Goal: Task Accomplishment & Management: Manage account settings

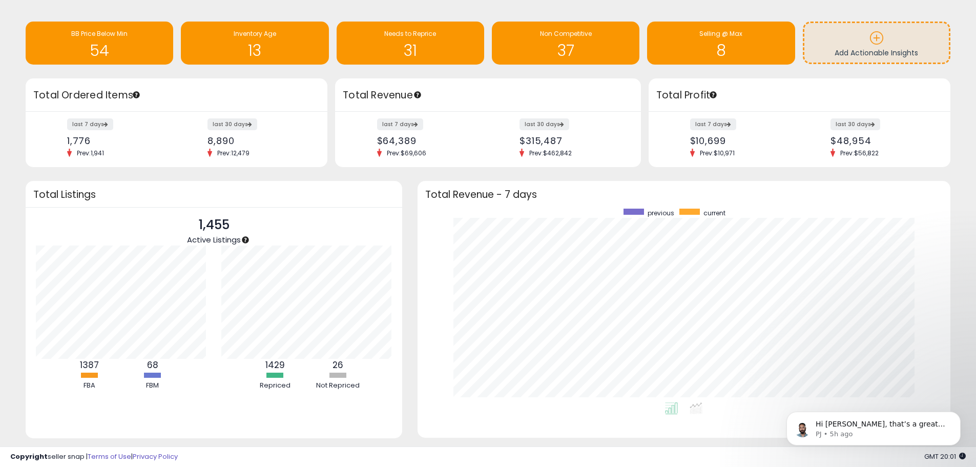
scroll to position [51, 0]
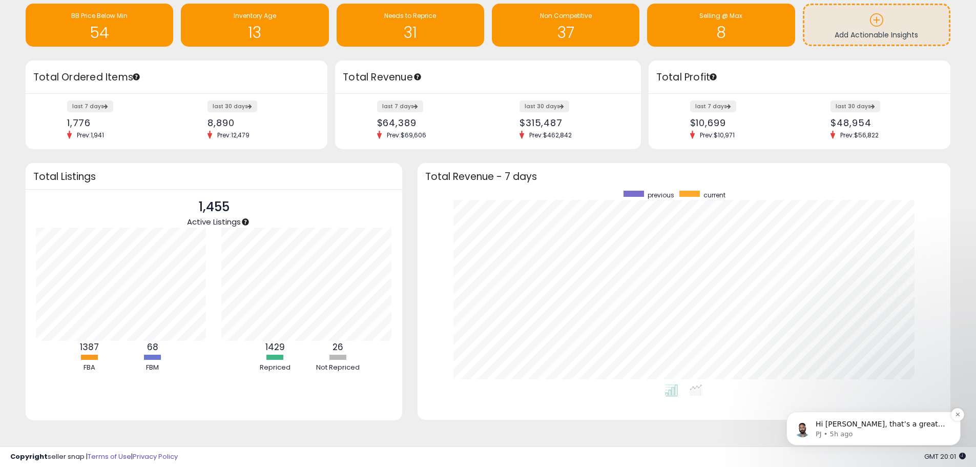
click at [830, 423] on p "Hi Nahid, that’s a great question. At the moment, entering product costs and vi…" at bounding box center [882, 424] width 132 height 10
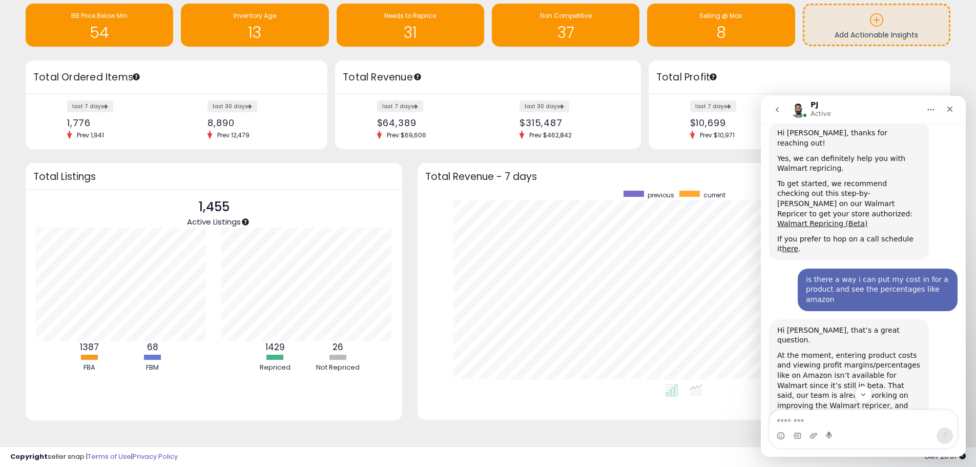
scroll to position [253, 0]
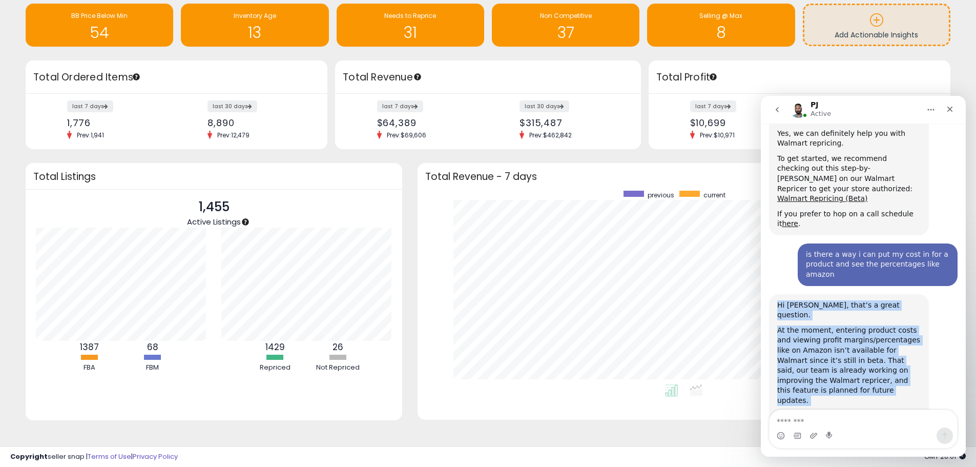
drag, startPoint x: 778, startPoint y: 276, endPoint x: 923, endPoint y: 376, distance: 176.9
click at [923, 376] on div "Hi Nahid, that’s a great question. At the moment, entering product costs and vi…" at bounding box center [849, 370] width 160 height 153
copy div "Hi Nahid, that’s a great question. At the moment, entering product costs and vi…"
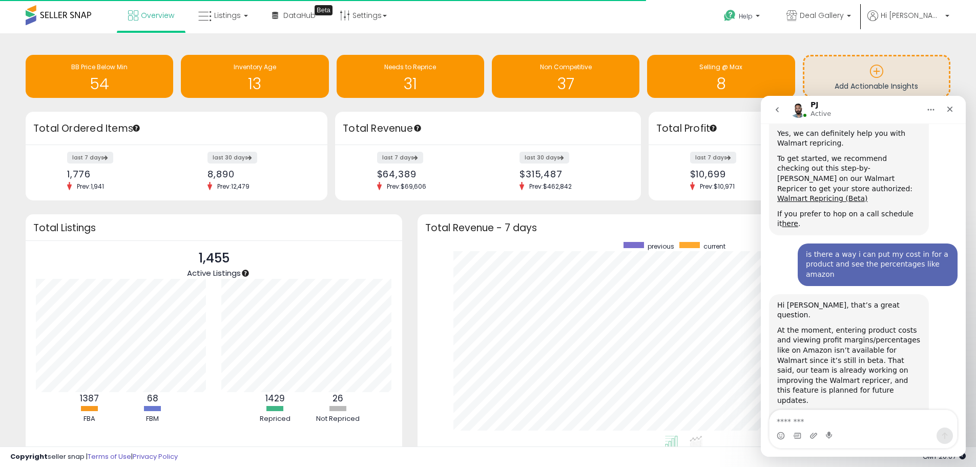
click at [965, 106] on nav "PJ Active" at bounding box center [863, 110] width 205 height 28
click at [953, 23] on div "Help Contact Support Search Knowledge Hub Request a Feature Hi Nahid" at bounding box center [799, 22] width 323 height 44
click at [947, 16] on b at bounding box center [948, 18] width 4 height 7
click at [950, 110] on icon "Close" at bounding box center [951, 110] width 6 height 6
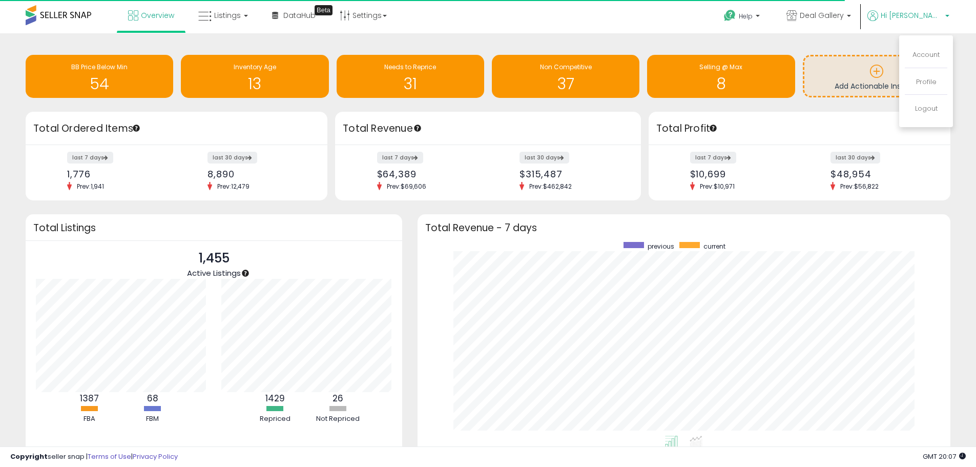
scroll to position [253, 0]
click at [922, 110] on link "Logout" at bounding box center [926, 109] width 23 height 10
